Goal: Task Accomplishment & Management: Use online tool/utility

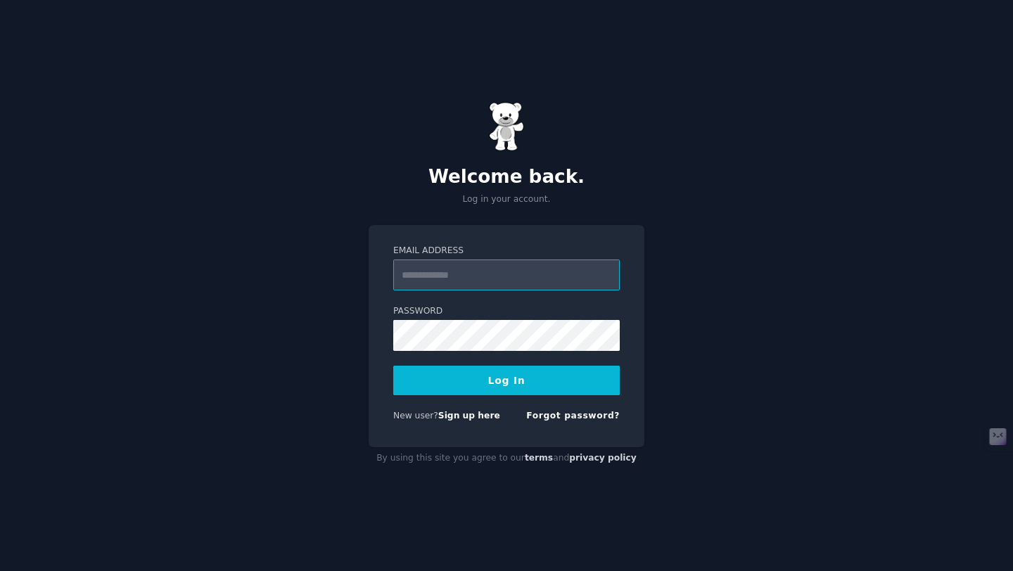
paste input "**********"
type input "**********"
click at [554, 386] on button "Log In" at bounding box center [506, 381] width 226 height 30
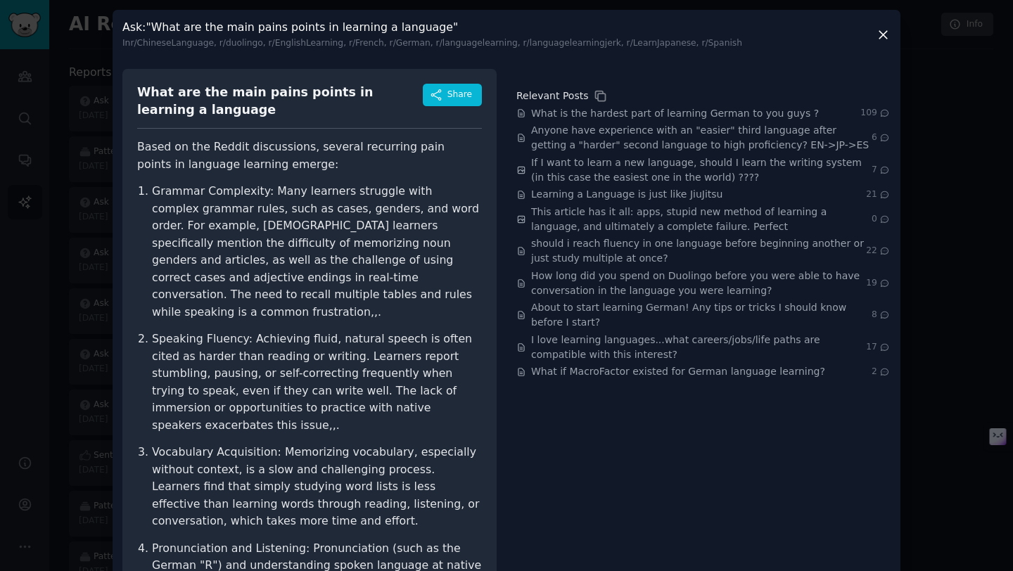
click at [884, 31] on icon at bounding box center [883, 35] width 8 height 8
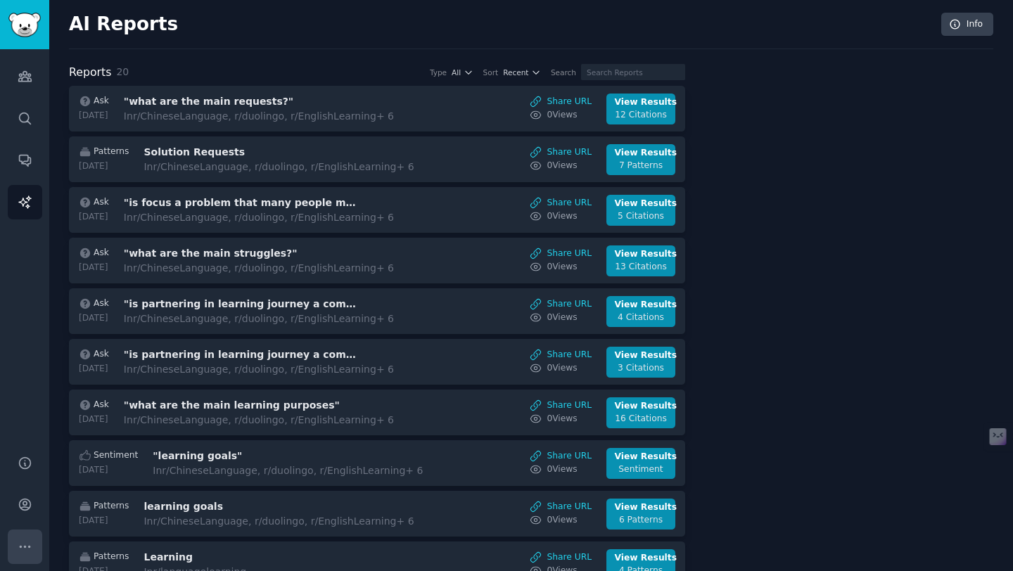
click at [18, 537] on button "More" at bounding box center [25, 547] width 34 height 34
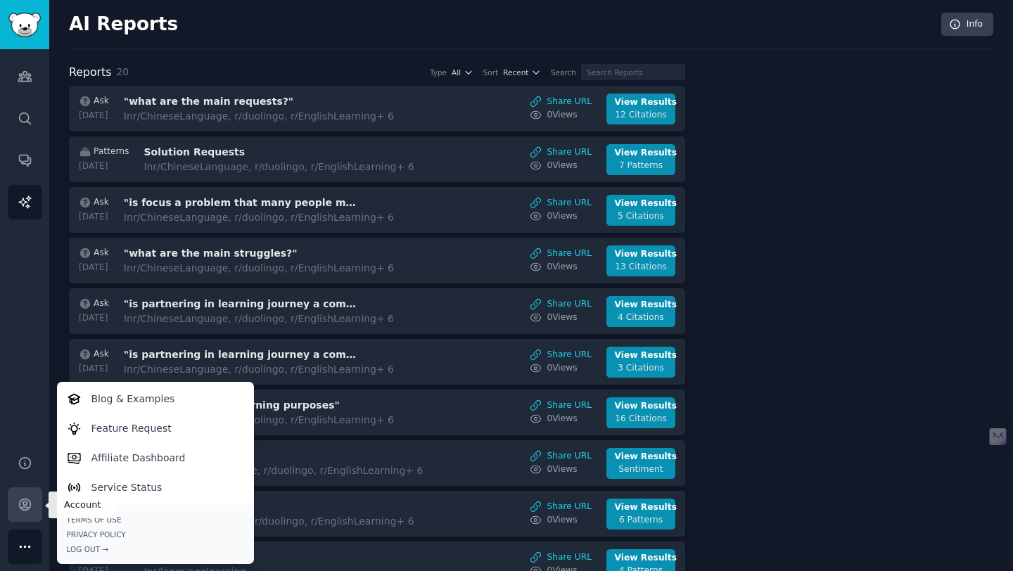
click at [23, 509] on icon "Sidebar" at bounding box center [25, 504] width 15 height 15
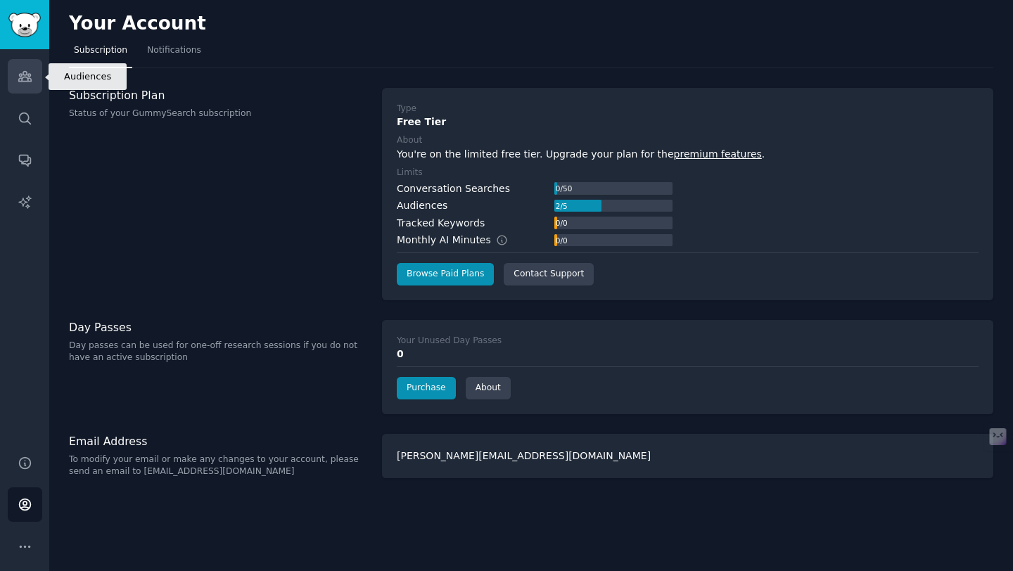
click at [27, 80] on icon "Sidebar" at bounding box center [24, 77] width 13 height 10
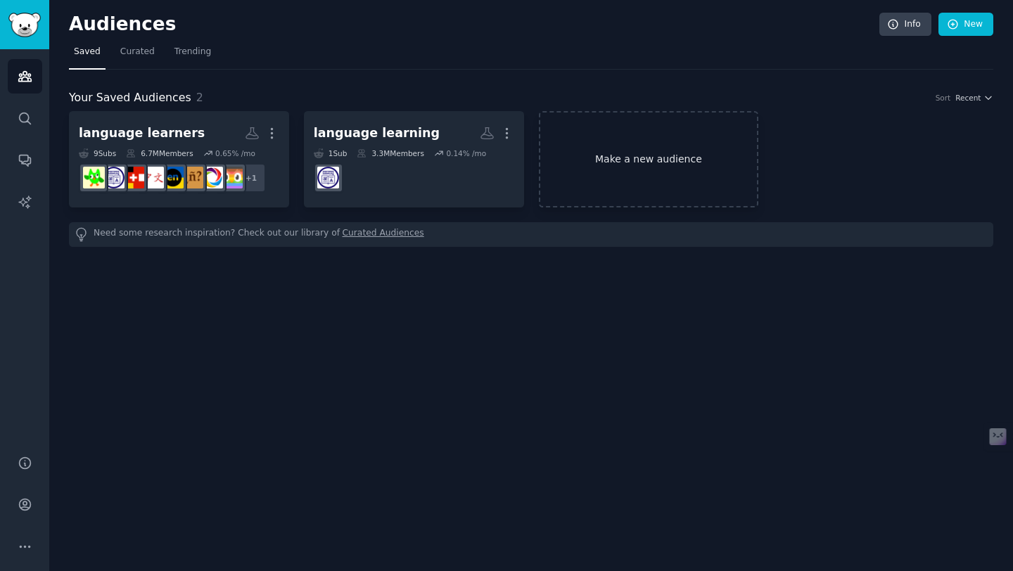
click at [607, 151] on link "Make a new audience" at bounding box center [649, 159] width 220 height 96
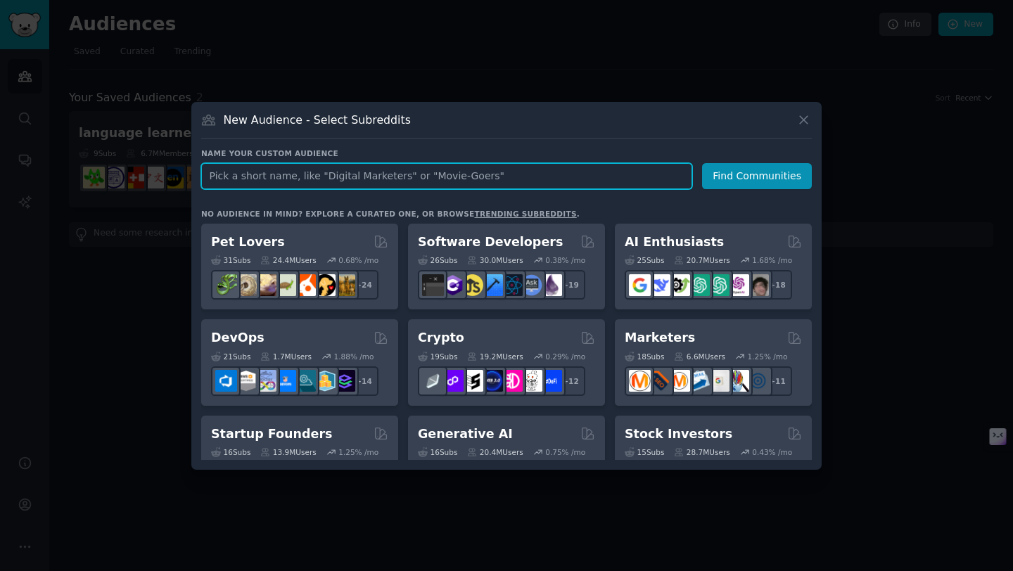
paste input "MD [PERSON_NAME]"
type input "MD [PERSON_NAME]"
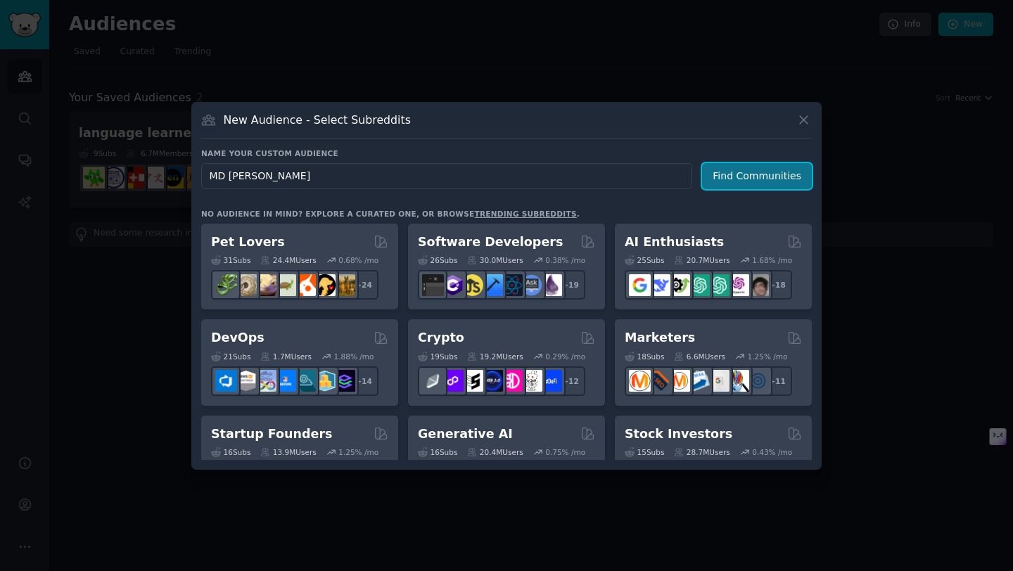
click at [727, 174] on button "Find Communities" at bounding box center [757, 176] width 110 height 26
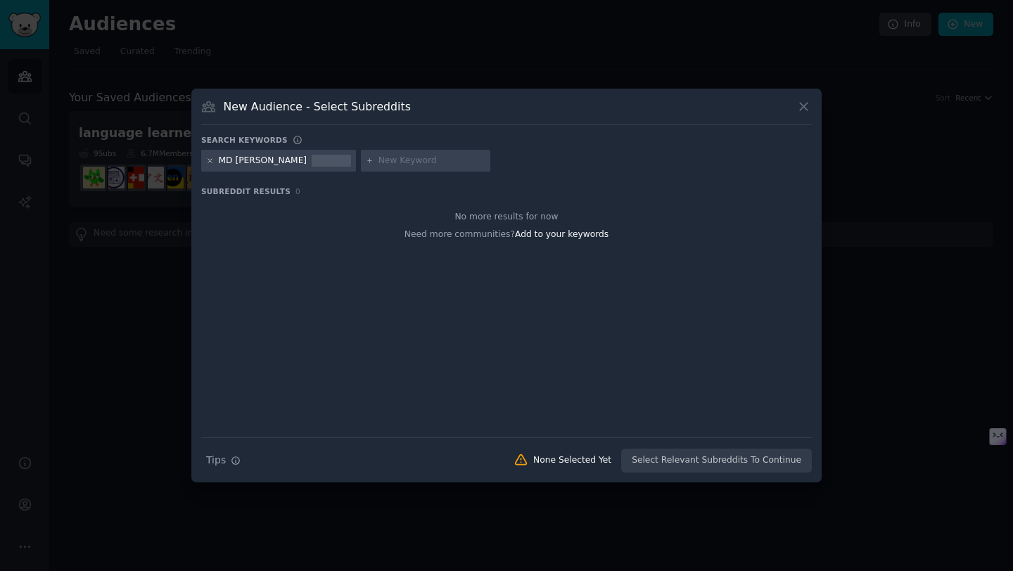
click at [208, 163] on icon at bounding box center [210, 161] width 8 height 8
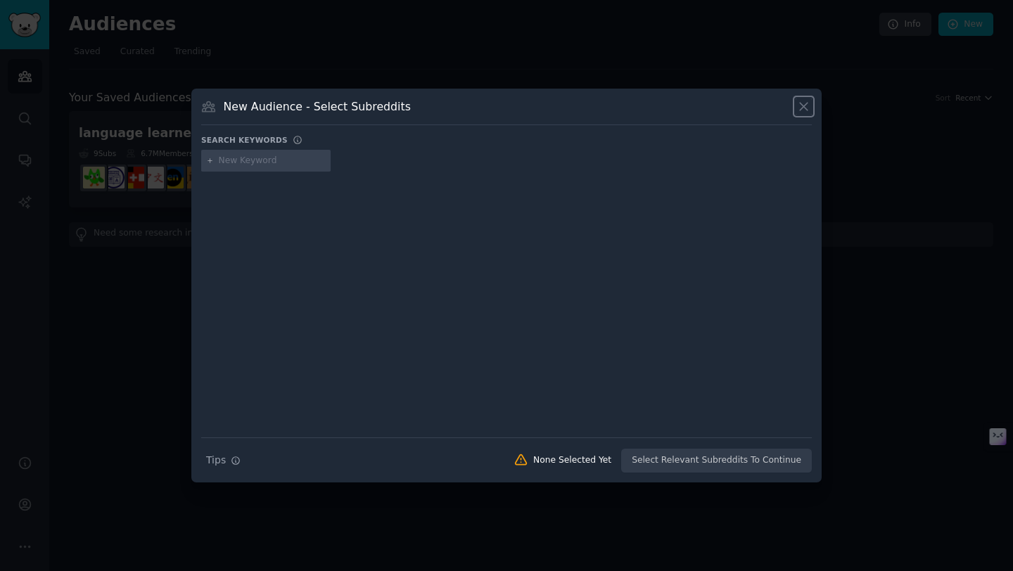
click at [807, 104] on icon at bounding box center [803, 106] width 15 height 15
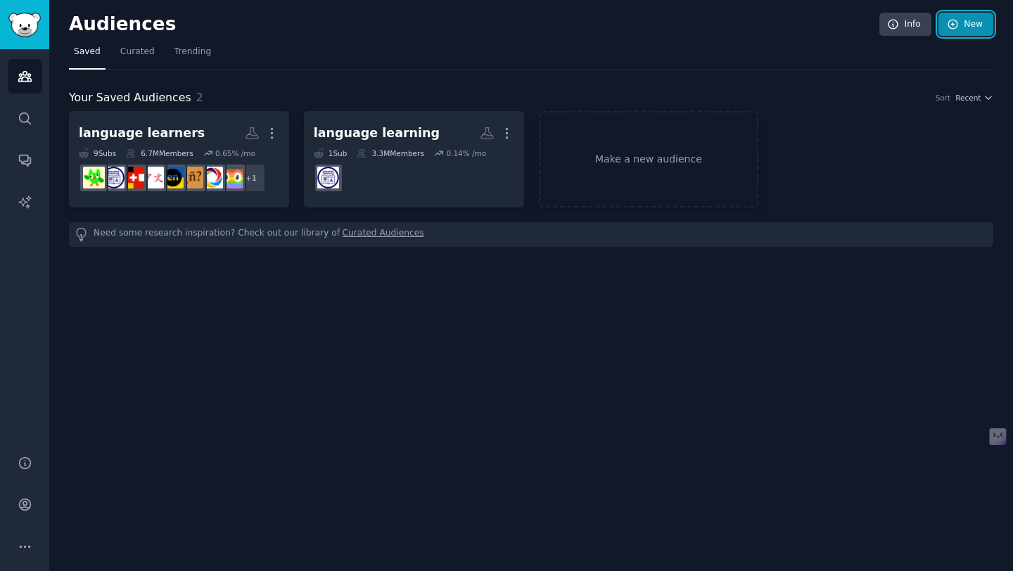
click at [965, 33] on link "New" at bounding box center [965, 25] width 55 height 24
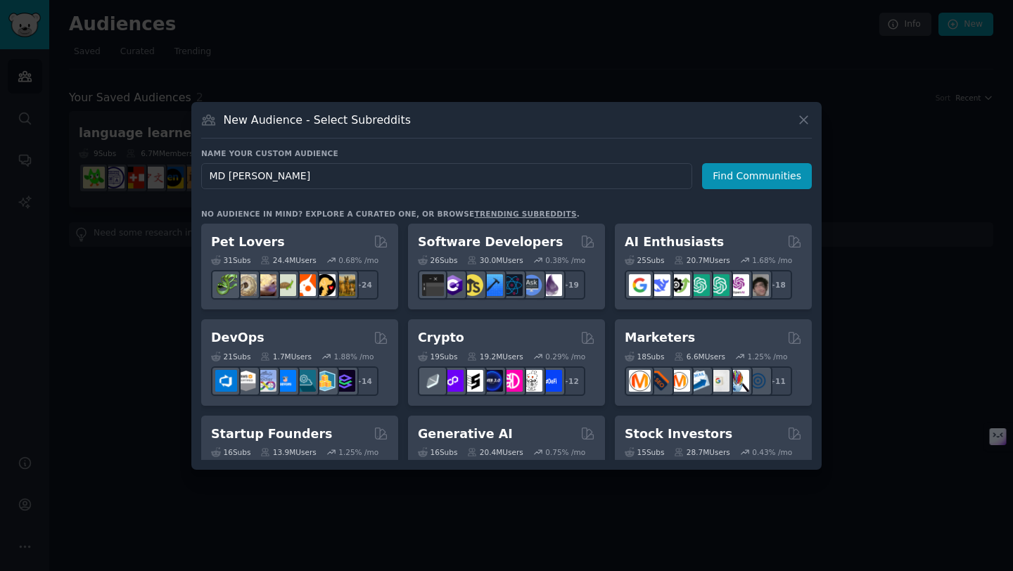
type input "MD [PERSON_NAME]"
click at [805, 125] on icon at bounding box center [803, 120] width 15 height 15
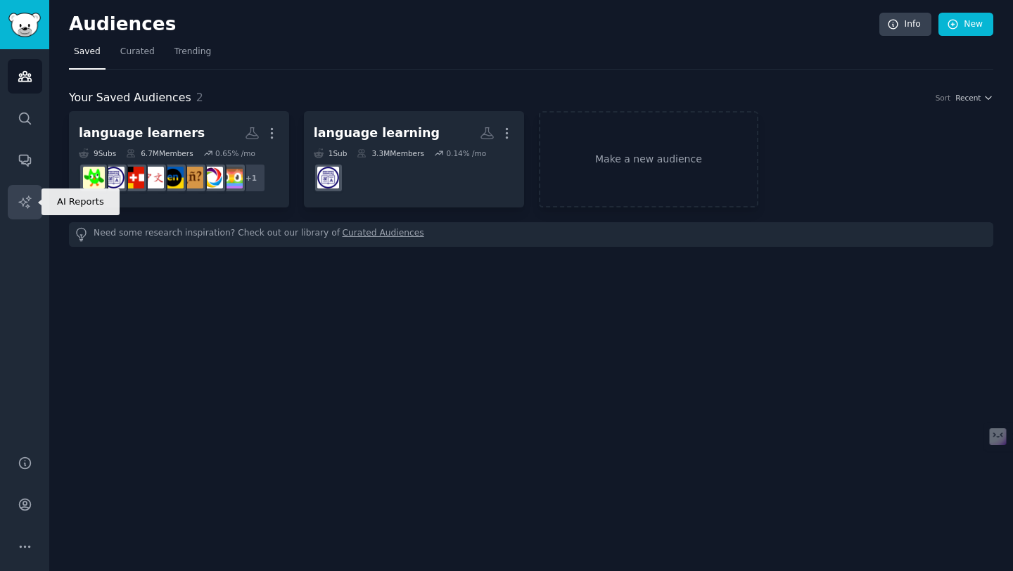
click at [23, 201] on icon "Sidebar" at bounding box center [25, 202] width 15 height 15
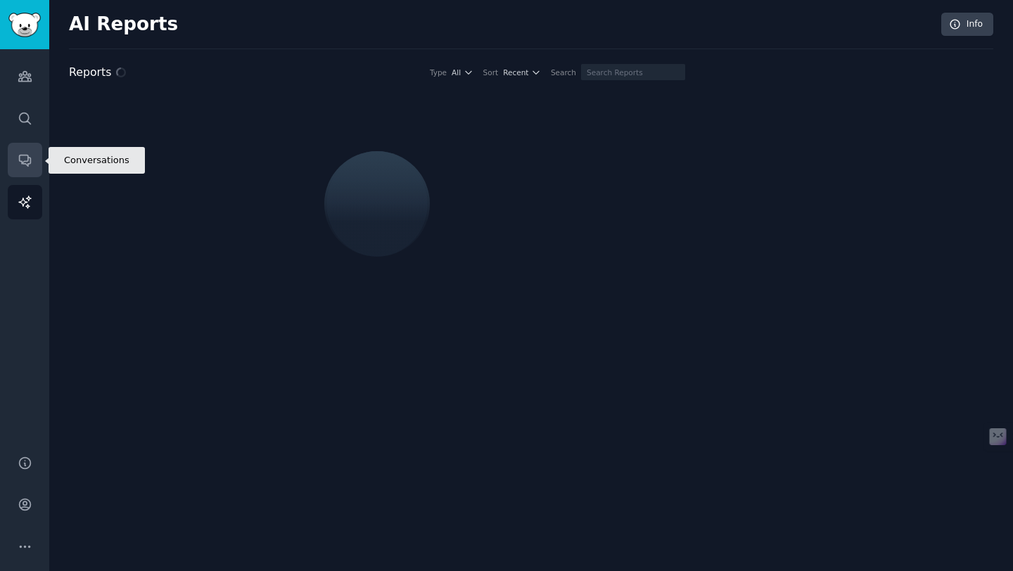
click at [24, 162] on icon "Sidebar" at bounding box center [25, 160] width 15 height 15
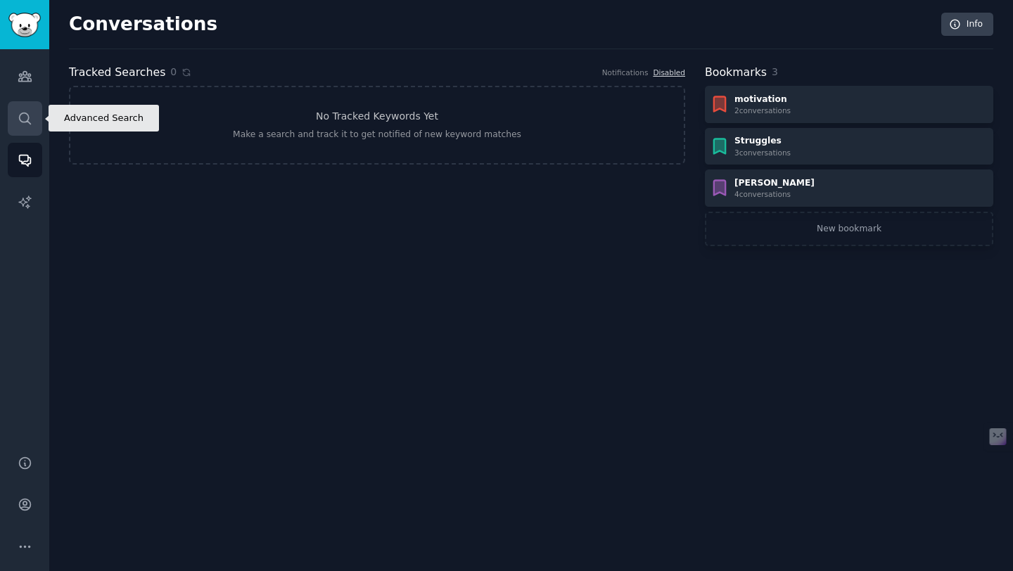
click at [25, 122] on icon "Sidebar" at bounding box center [25, 118] width 15 height 15
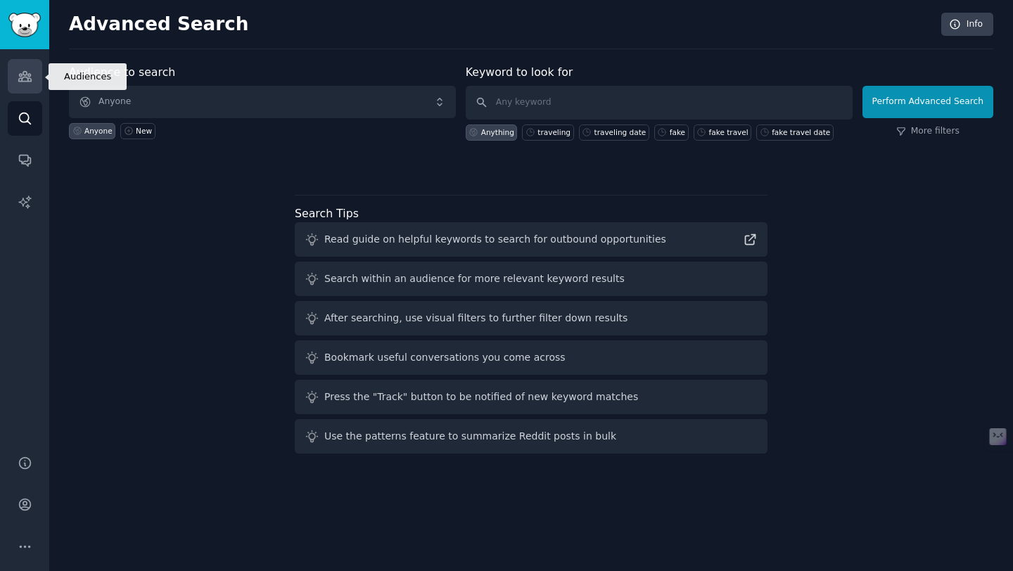
click at [18, 81] on icon "Sidebar" at bounding box center [25, 76] width 15 height 15
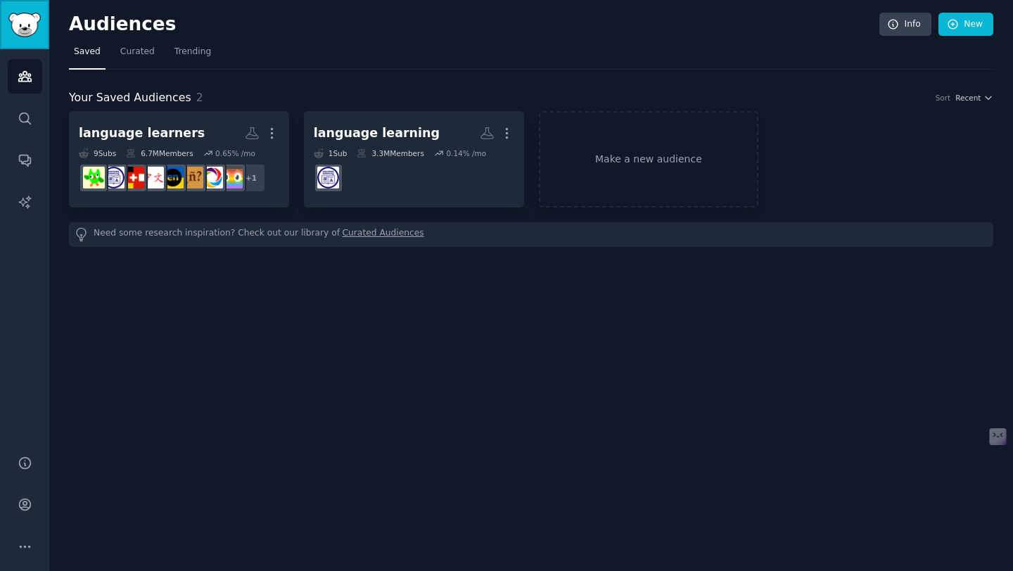
click at [27, 21] on img "Sidebar" at bounding box center [24, 25] width 32 height 25
click at [20, 70] on icon "Sidebar" at bounding box center [25, 76] width 15 height 15
click at [633, 149] on link "Make a new audience" at bounding box center [649, 159] width 220 height 96
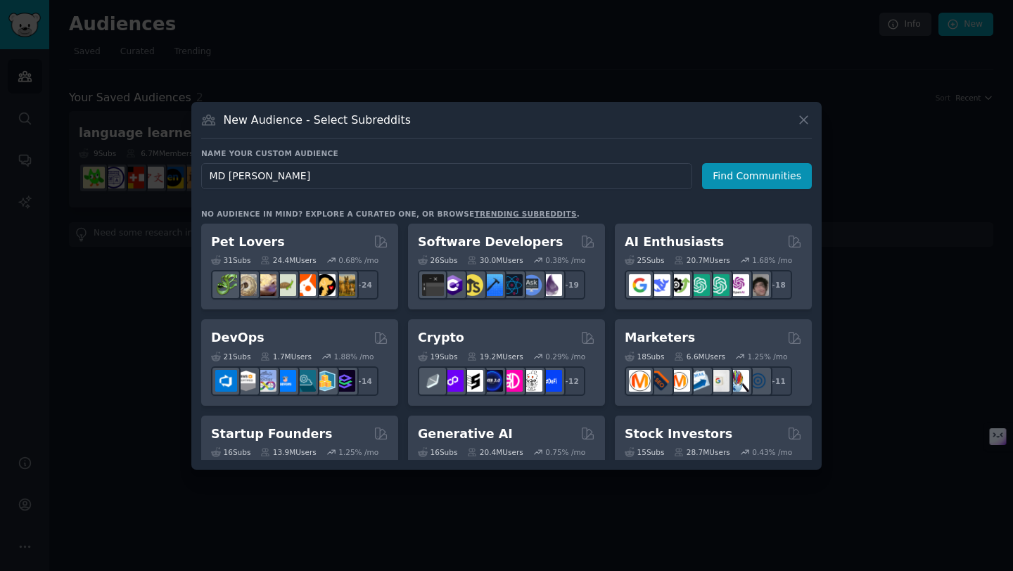
type input "MD [PERSON_NAME]"
click at [798, 114] on icon at bounding box center [803, 120] width 15 height 15
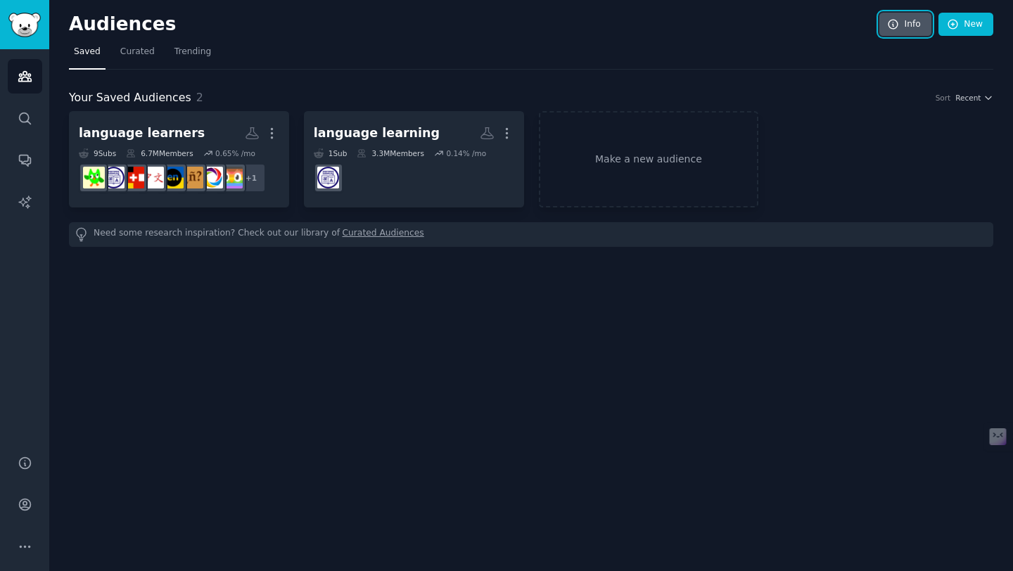
click at [916, 22] on link "Info" at bounding box center [905, 25] width 52 height 24
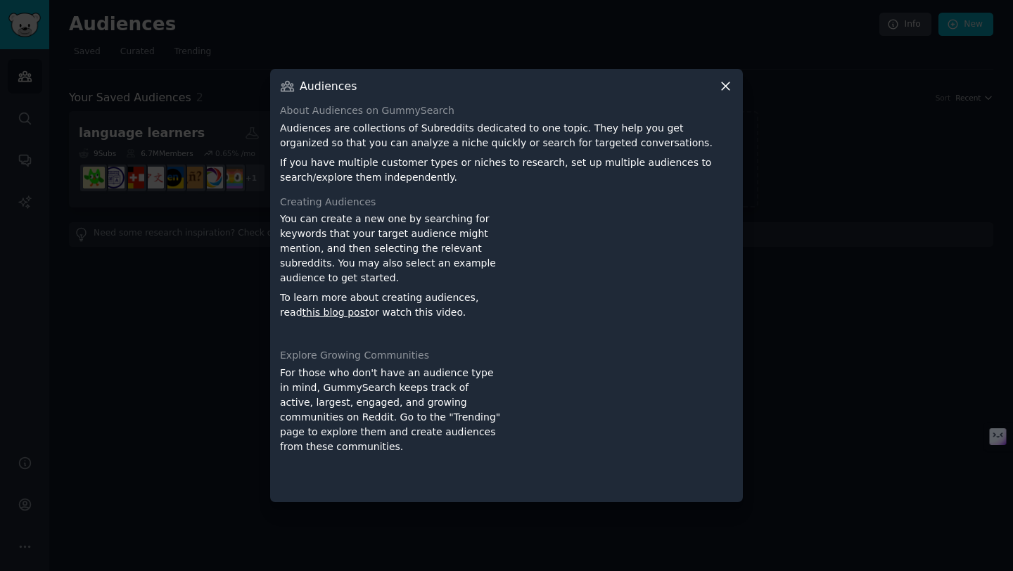
click at [726, 86] on icon at bounding box center [726, 87] width 8 height 8
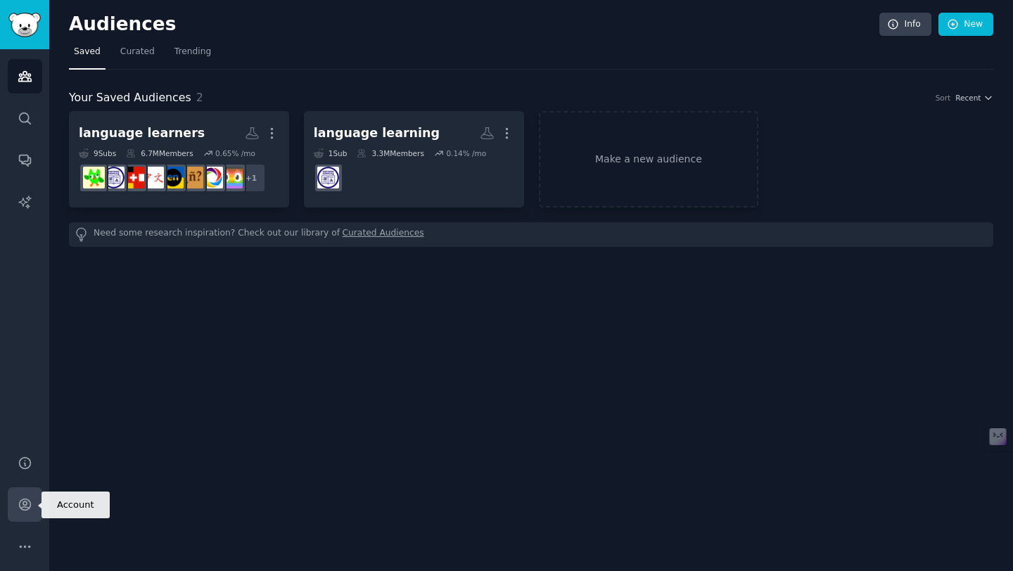
click at [24, 499] on icon "Sidebar" at bounding box center [24, 504] width 11 height 11
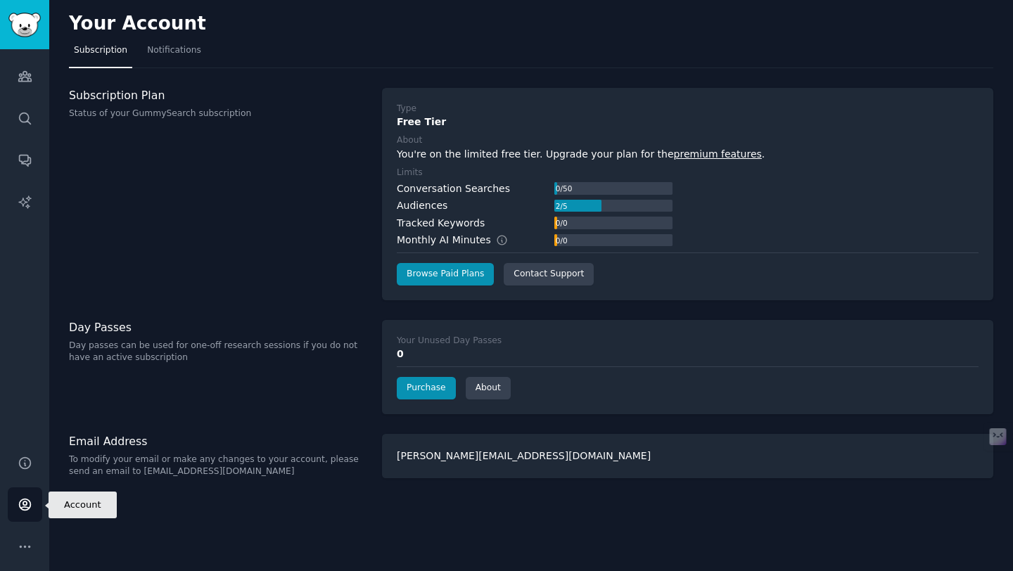
click at [24, 499] on icon "Sidebar" at bounding box center [24, 504] width 11 height 11
click at [18, 547] on icon "Sidebar" at bounding box center [25, 546] width 15 height 15
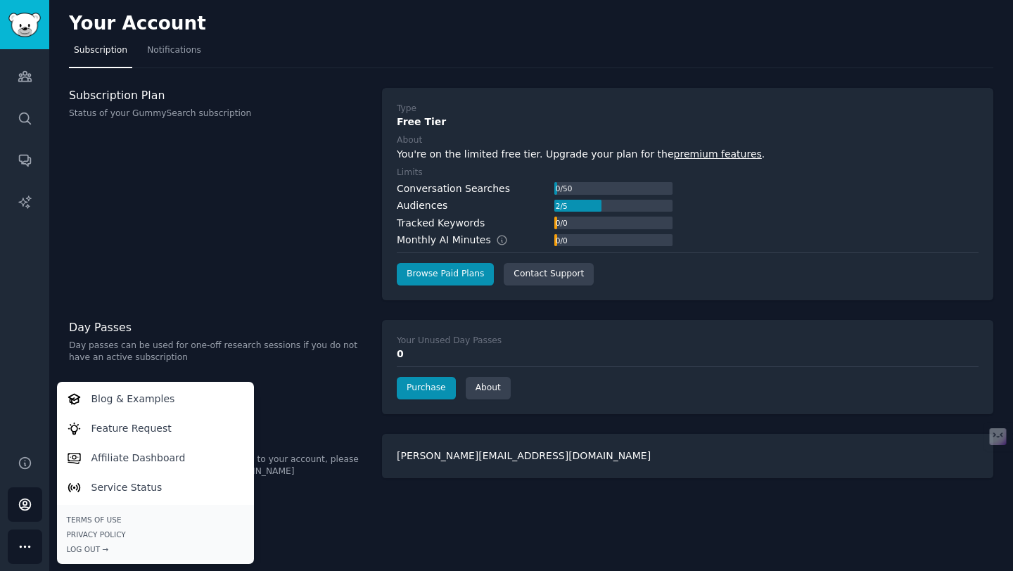
click at [25, 539] on icon "Sidebar" at bounding box center [25, 546] width 15 height 15
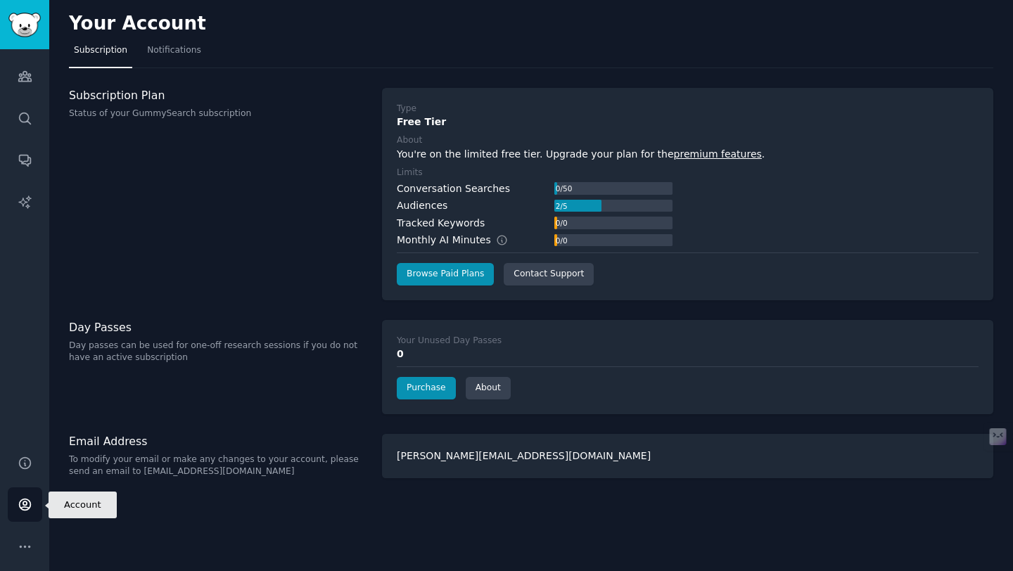
click at [31, 495] on link "Account" at bounding box center [25, 504] width 34 height 34
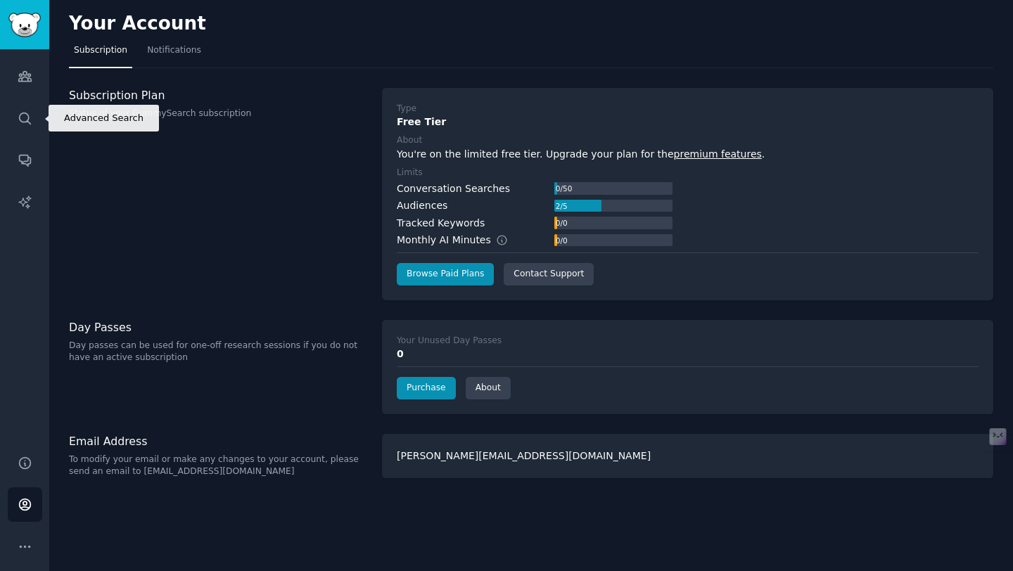
click at [30, 96] on div "Audiences Search Conversations AI Reports" at bounding box center [24, 243] width 49 height 389
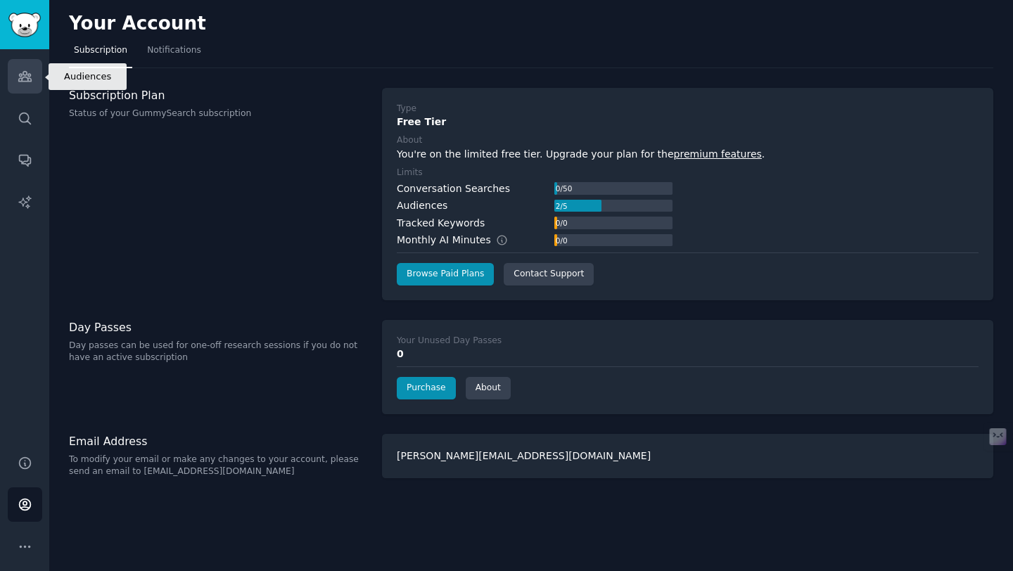
click at [27, 79] on icon "Sidebar" at bounding box center [24, 77] width 13 height 10
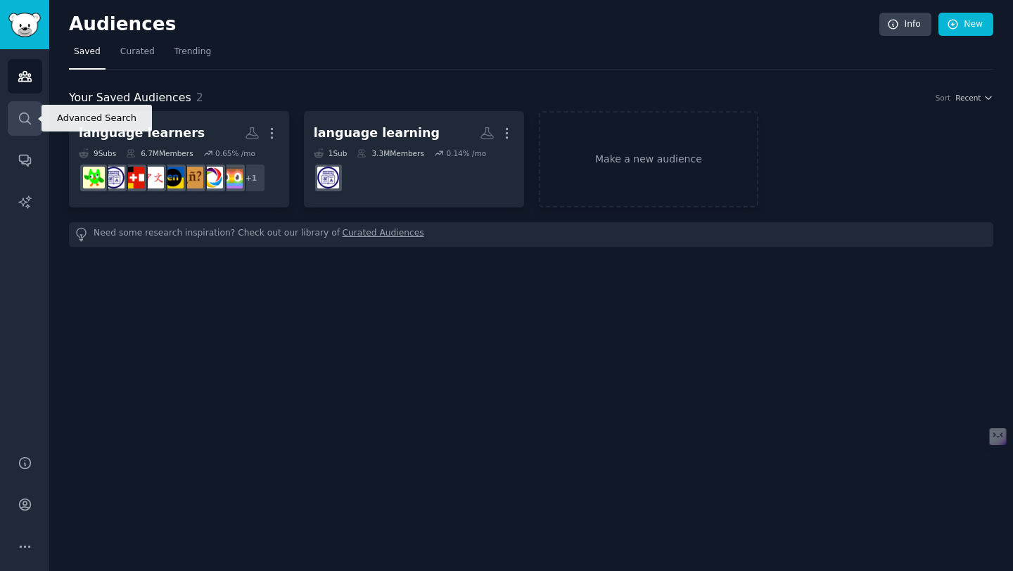
click at [25, 120] on icon "Sidebar" at bounding box center [25, 118] width 15 height 15
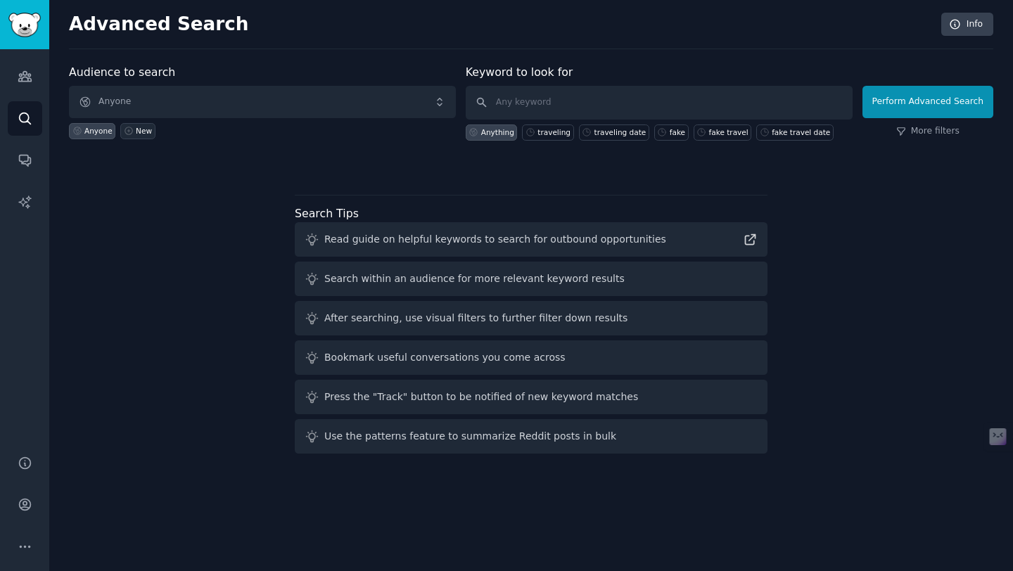
click at [138, 127] on div "New" at bounding box center [144, 131] width 16 height 10
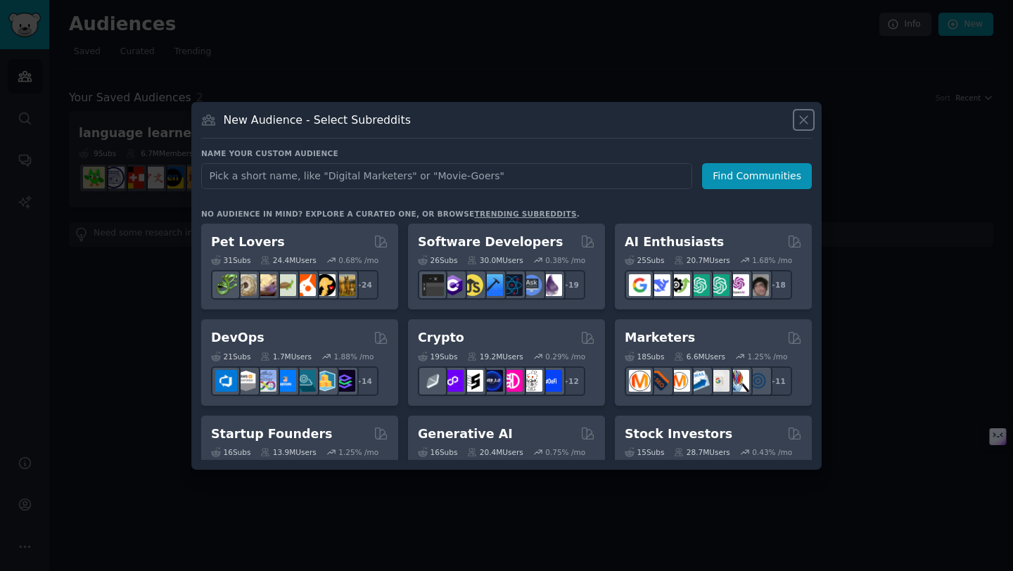
click at [806, 121] on icon at bounding box center [803, 120] width 15 height 15
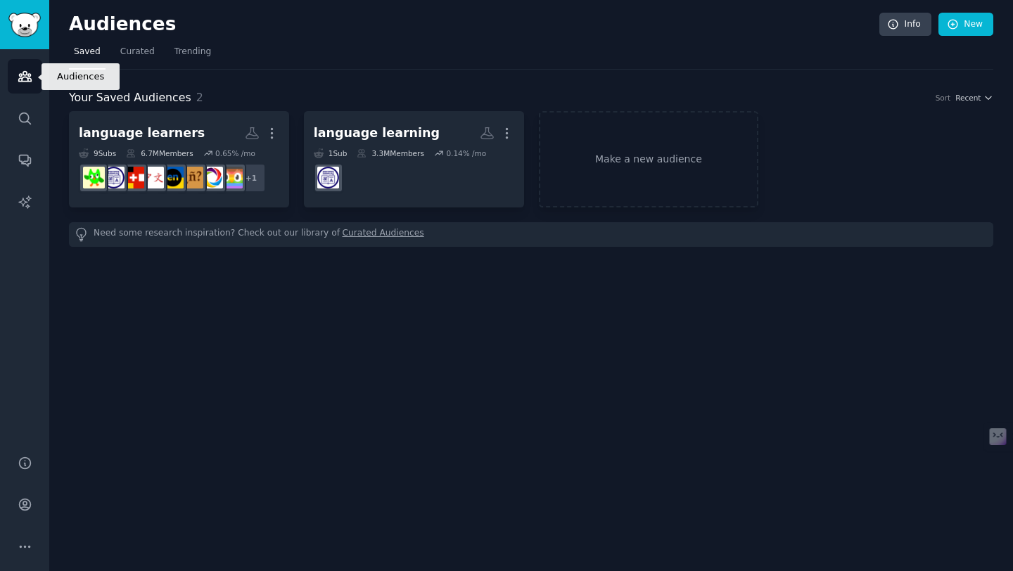
click at [23, 84] on link "Audiences" at bounding box center [25, 76] width 34 height 34
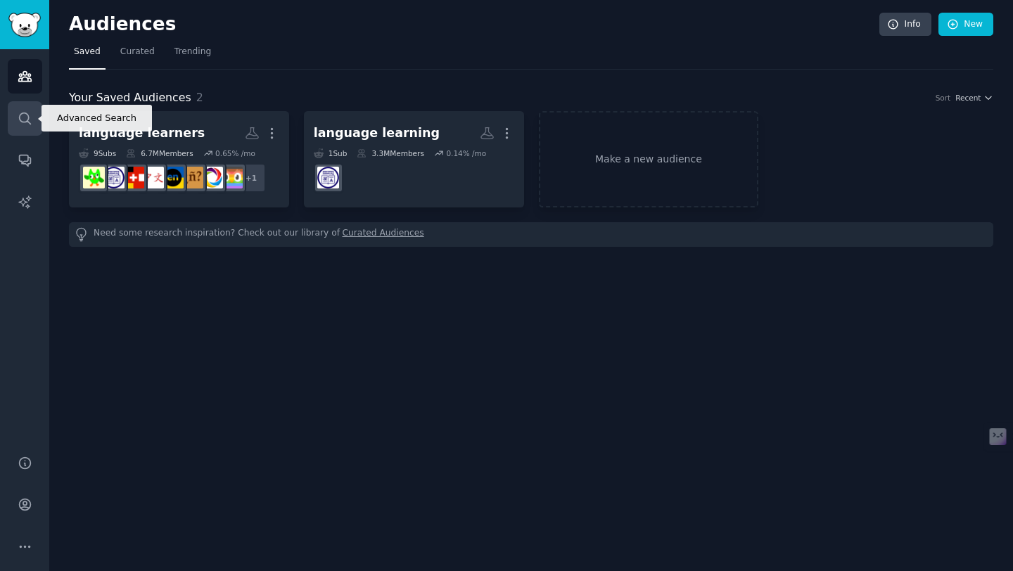
click at [24, 122] on icon "Sidebar" at bounding box center [25, 118] width 15 height 15
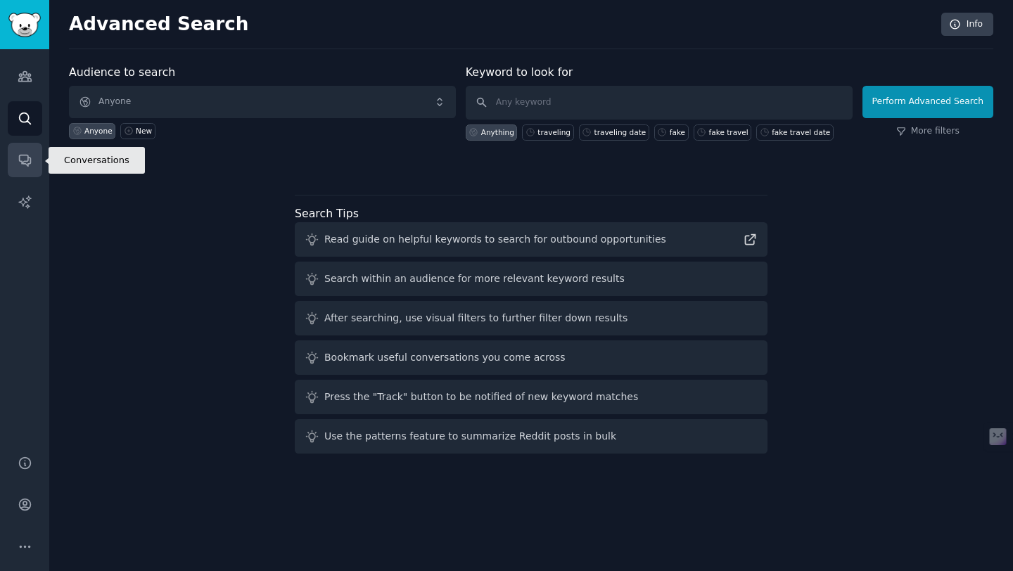
click at [23, 155] on icon "Sidebar" at bounding box center [24, 160] width 11 height 11
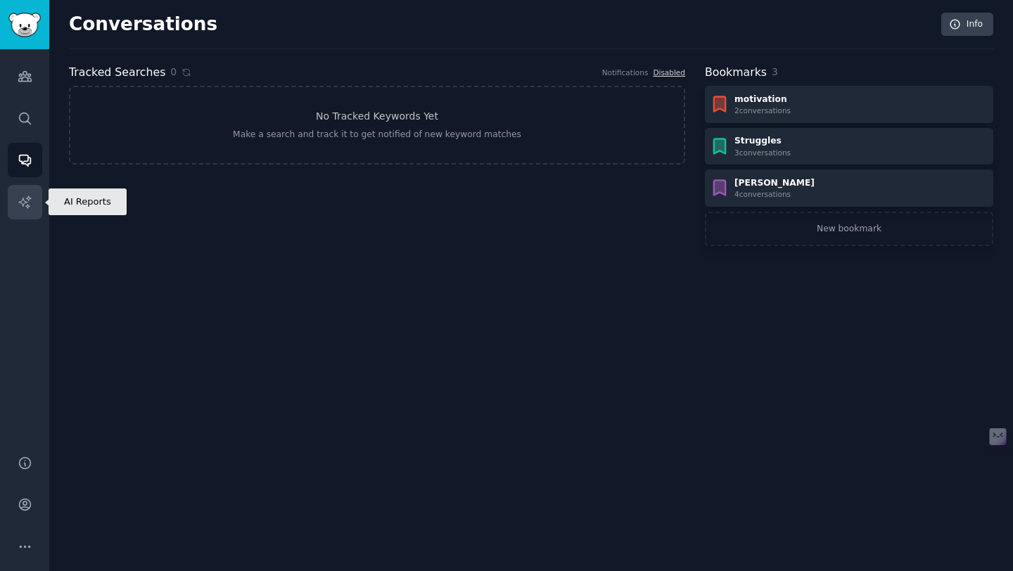
click at [19, 212] on link "AI Reports" at bounding box center [25, 202] width 34 height 34
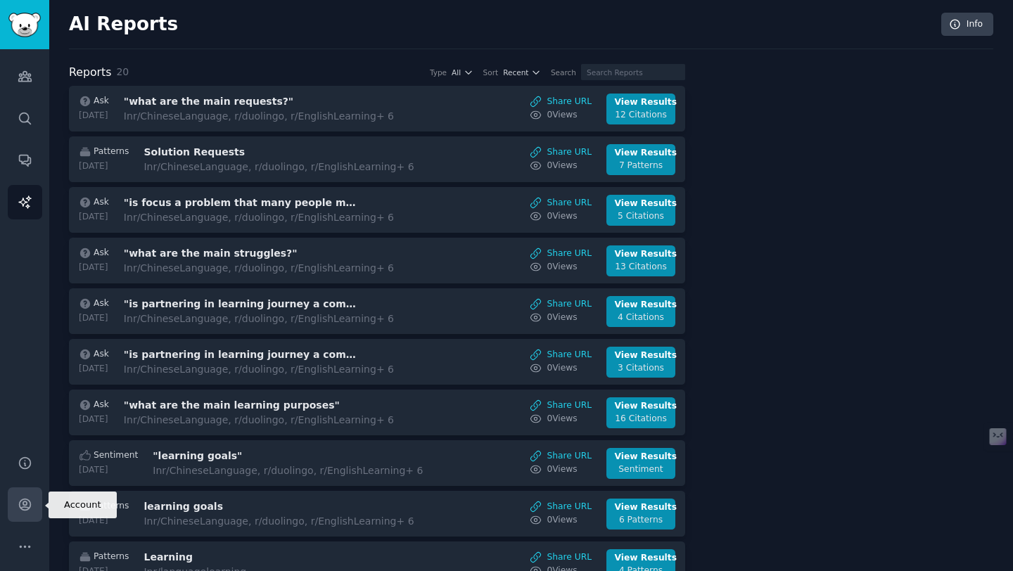
click at [21, 515] on link "Account" at bounding box center [25, 504] width 34 height 34
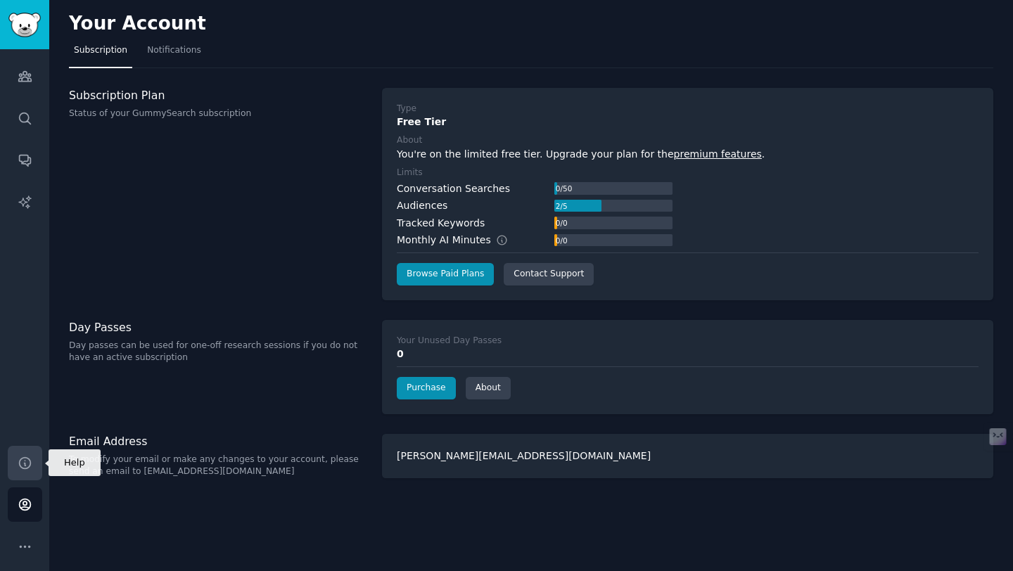
click at [23, 466] on icon "Sidebar" at bounding box center [25, 463] width 15 height 15
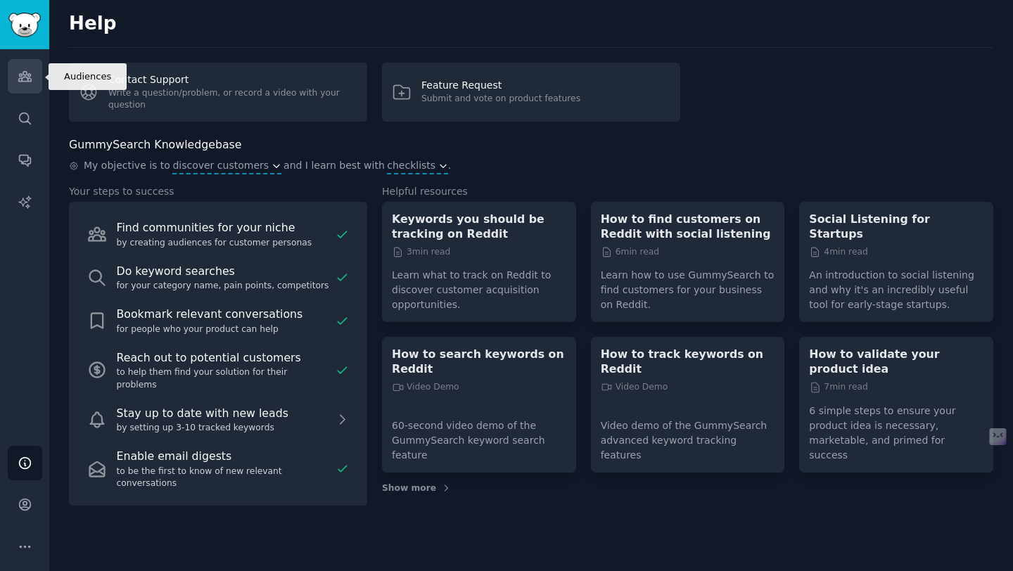
click at [27, 92] on link "Audiences" at bounding box center [25, 76] width 34 height 34
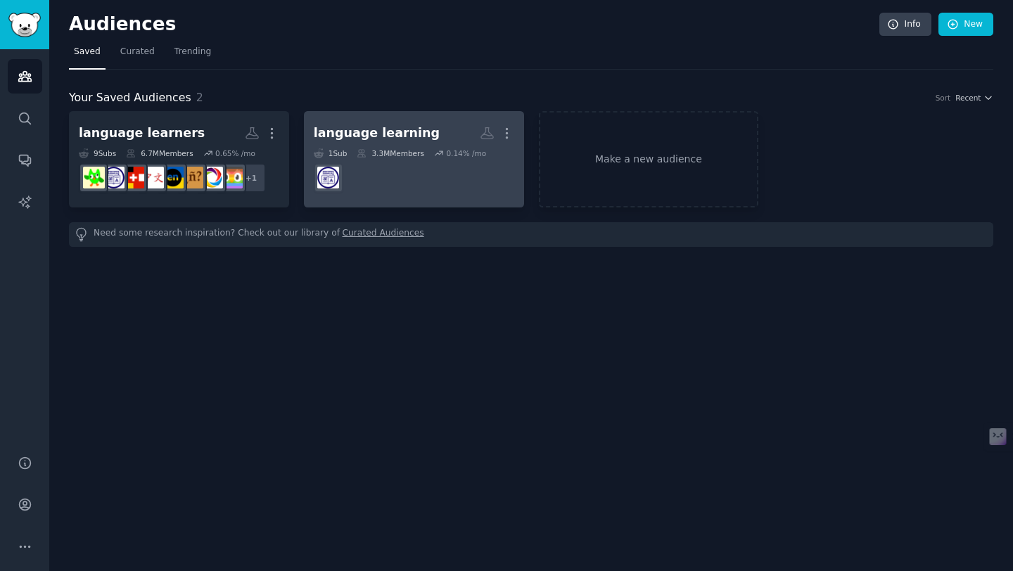
click at [459, 163] on dd at bounding box center [414, 177] width 200 height 39
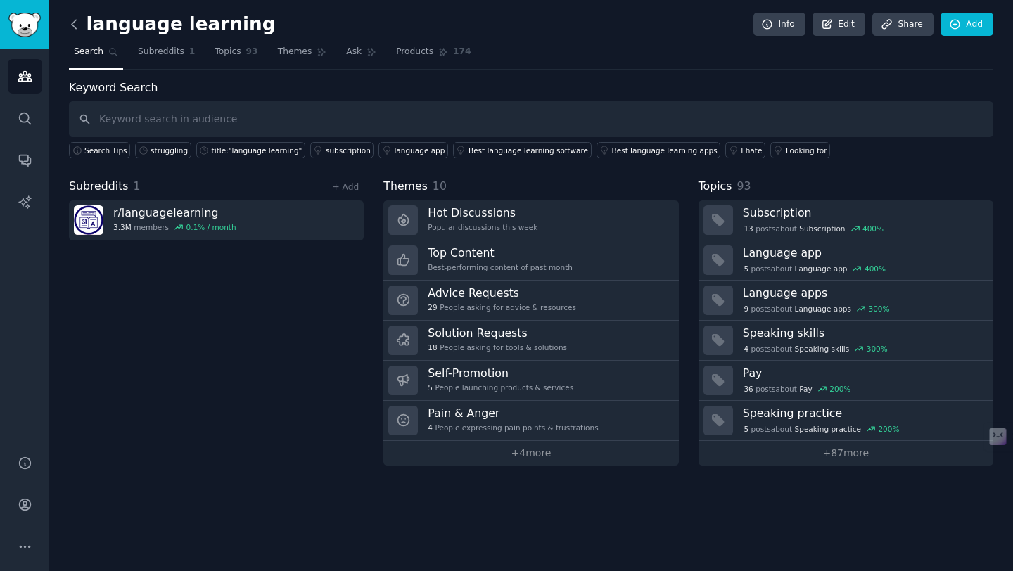
click at [76, 19] on icon at bounding box center [74, 24] width 15 height 15
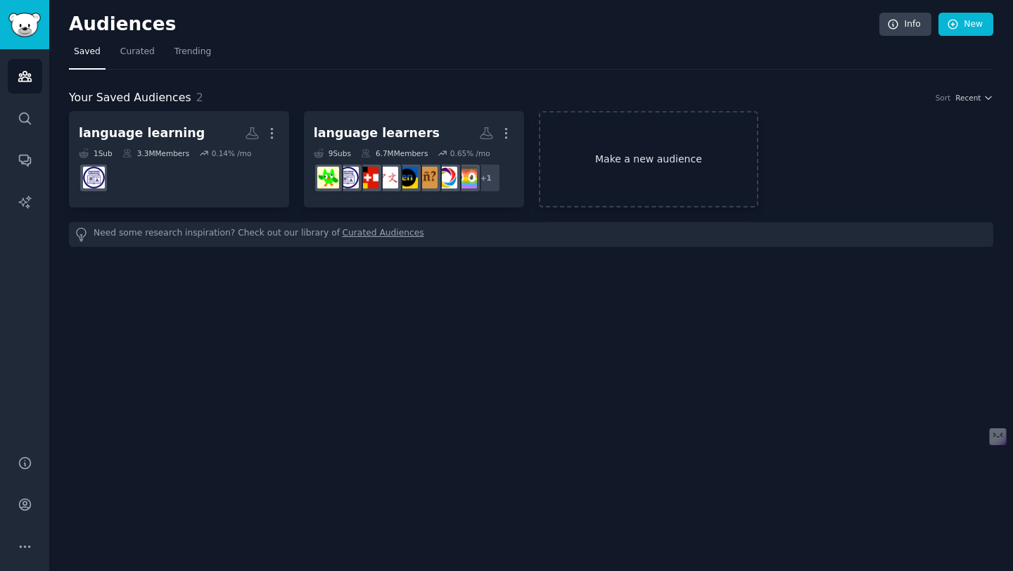
click at [591, 165] on link "Make a new audience" at bounding box center [649, 159] width 220 height 96
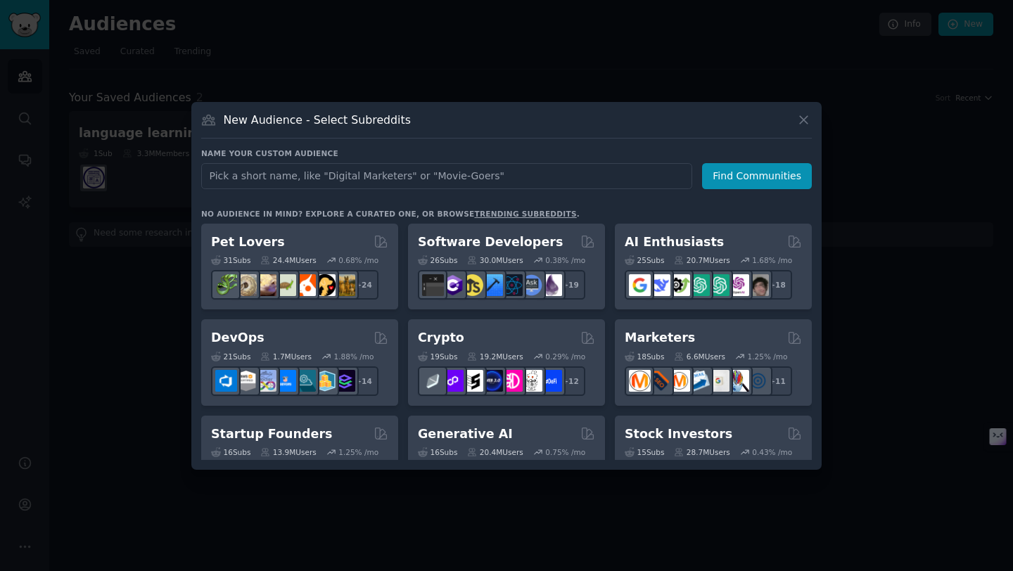
type input "Thanks for sharing the Gummysearch access and the sample reports—this is incred…"
